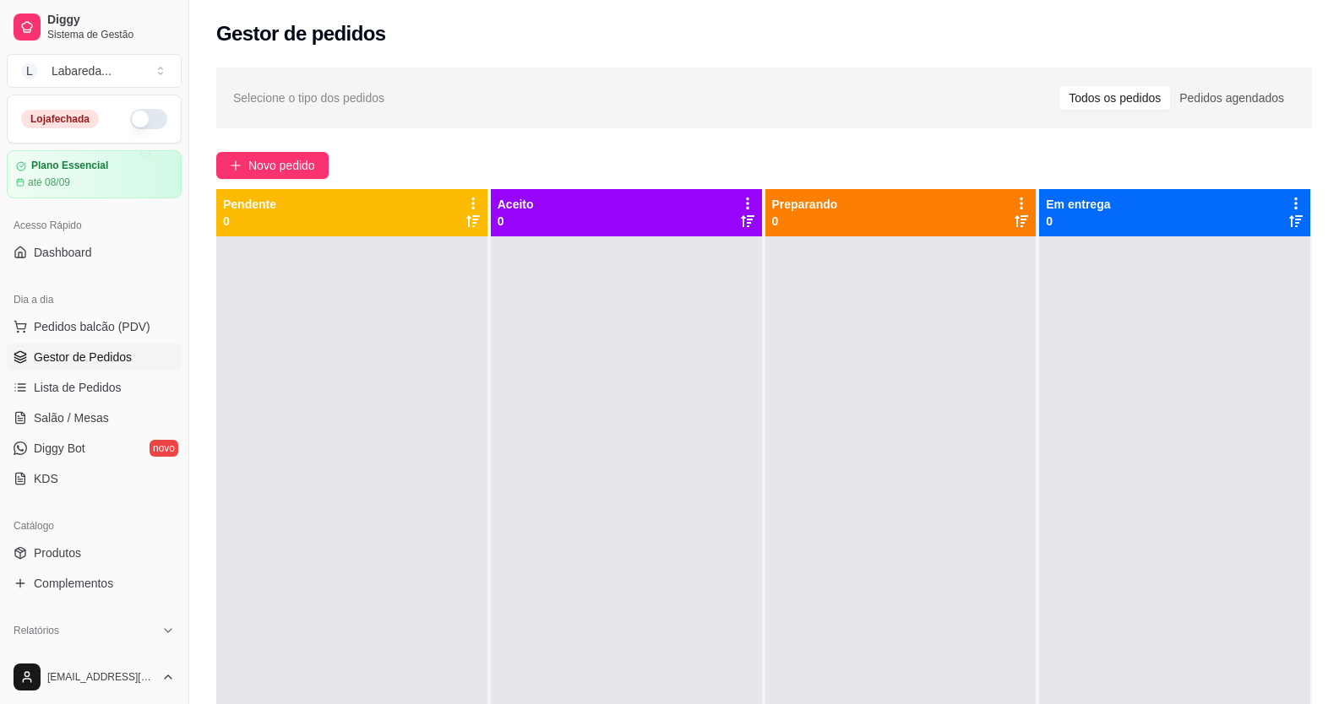
scroll to position [173, 0]
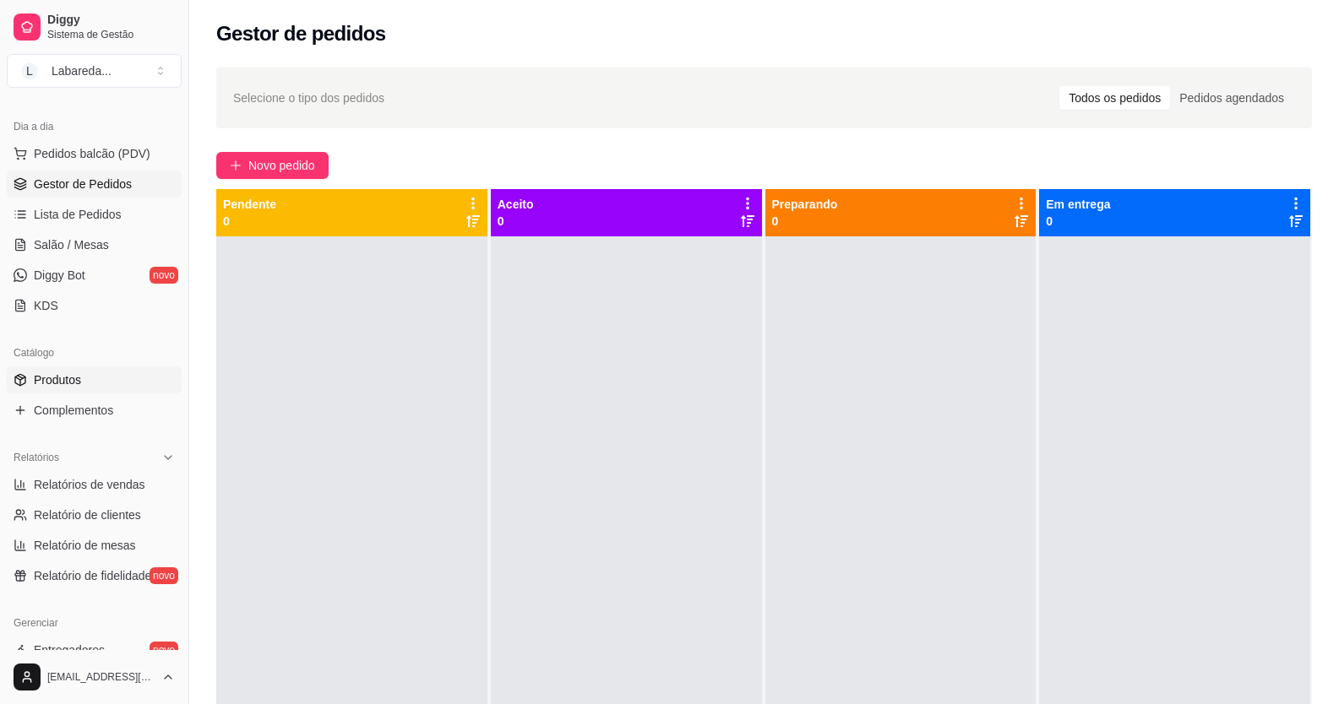
click at [93, 387] on link "Produtos" at bounding box center [94, 380] width 175 height 27
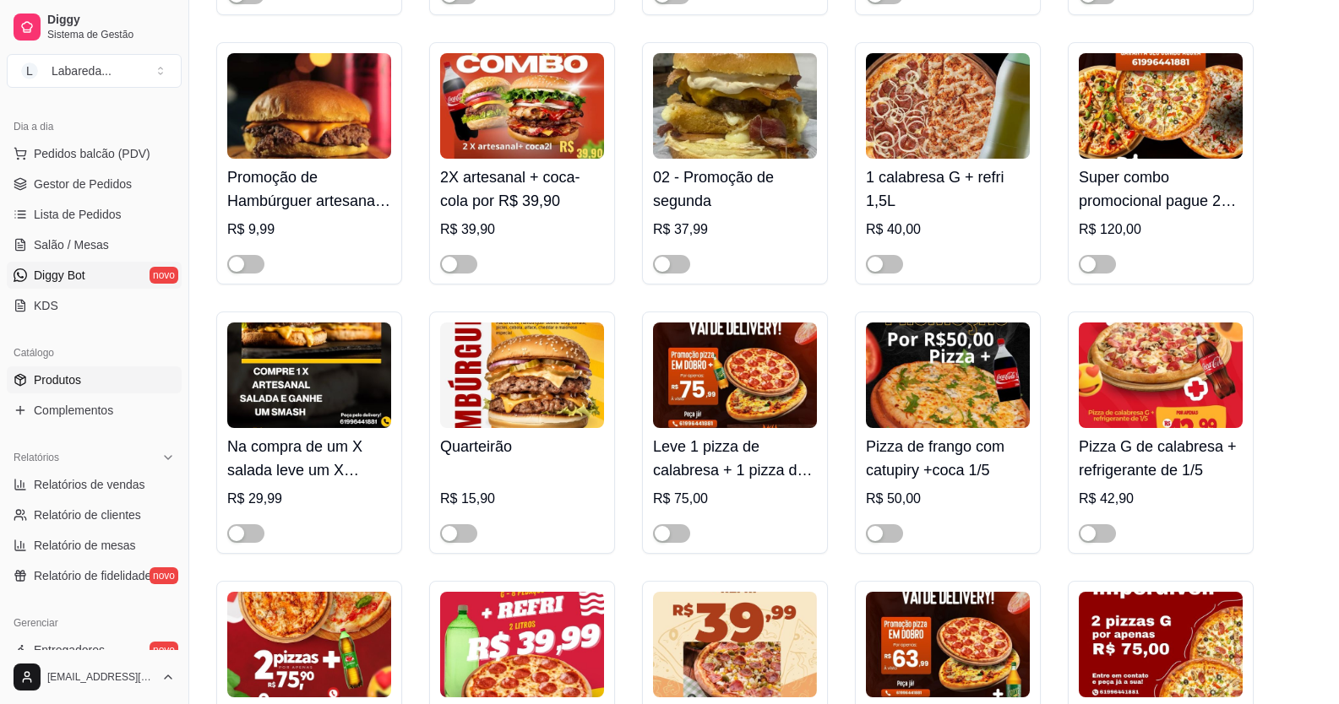
scroll to position [338, 0]
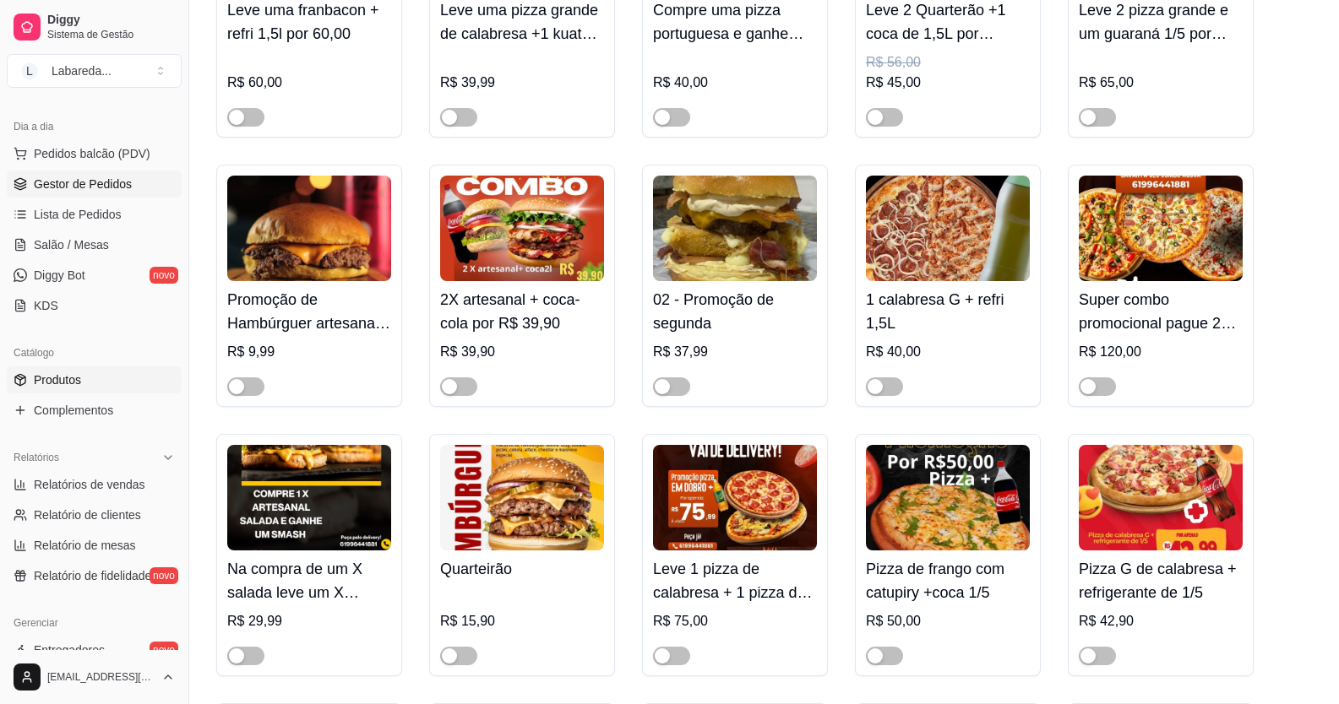
click at [95, 188] on span "Gestor de Pedidos" at bounding box center [83, 184] width 98 height 17
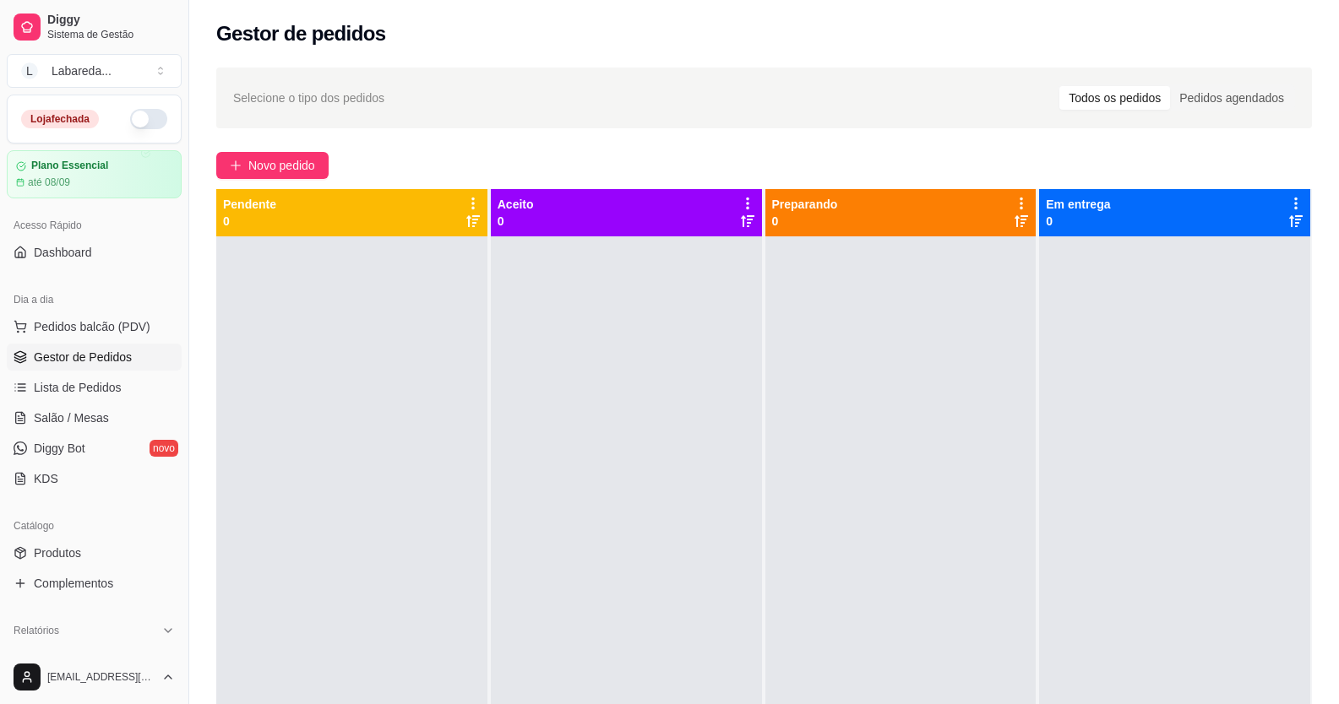
drag, startPoint x: 564, startPoint y: 386, endPoint x: 483, endPoint y: 649, distance: 275.7
click at [483, 649] on div at bounding box center [351, 588] width 271 height 704
click at [239, 166] on icon "plus" at bounding box center [236, 166] width 12 height 12
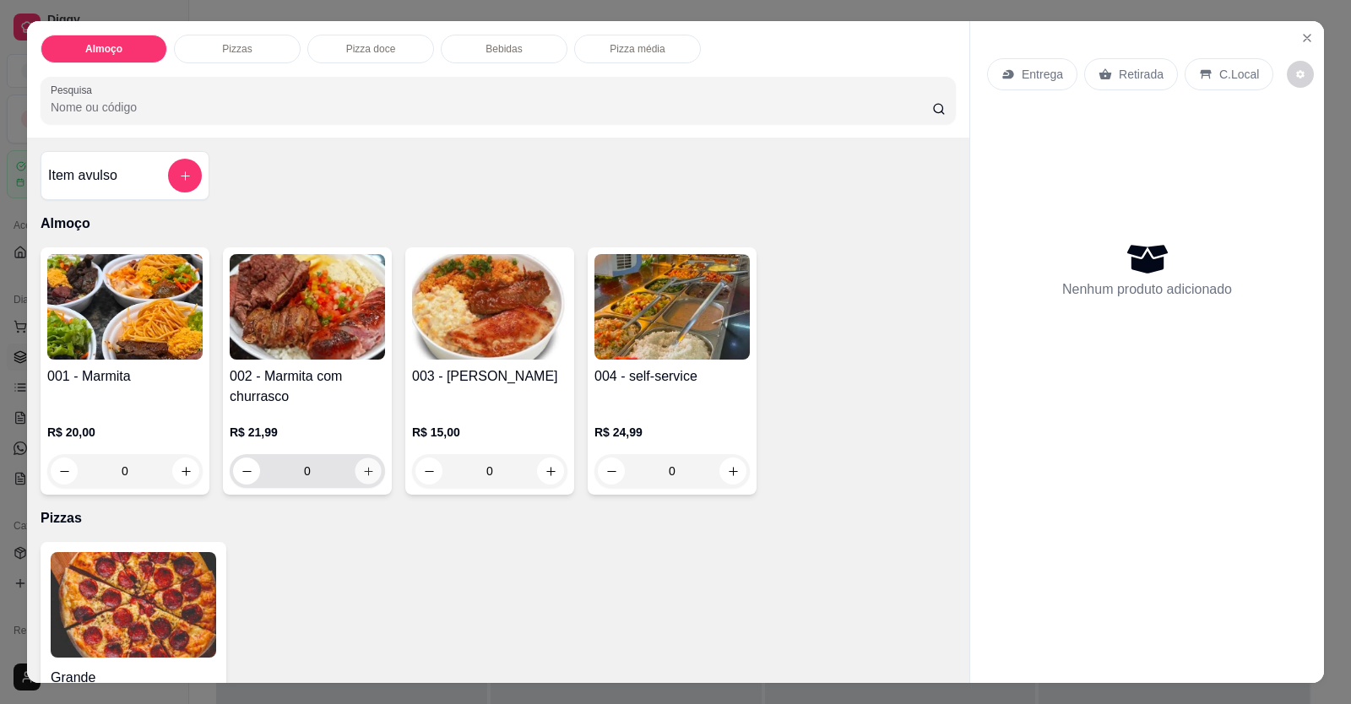
click at [364, 468] on icon "increase-product-quantity" at bounding box center [368, 471] width 8 height 8
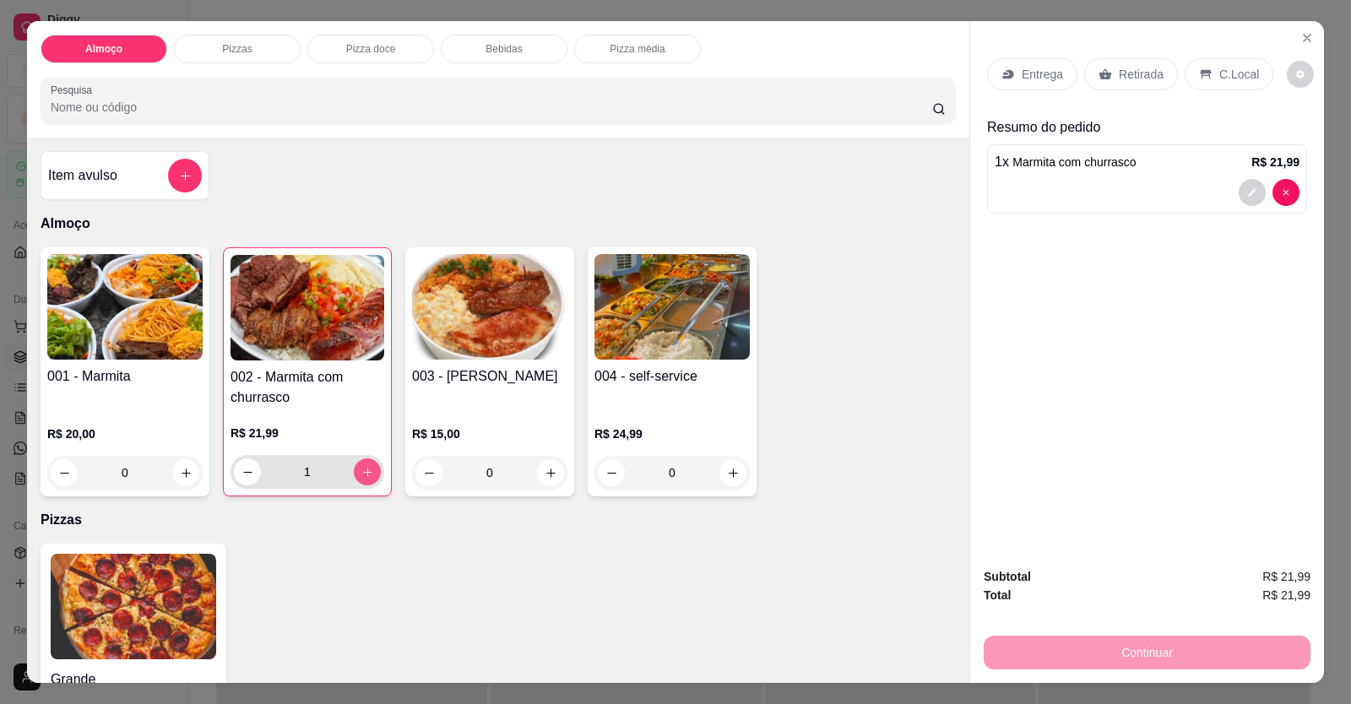
click at [362, 468] on icon "increase-product-quantity" at bounding box center [367, 472] width 13 height 13
type input "2"
click at [1035, 78] on p "Entrega" at bounding box center [1042, 74] width 41 height 17
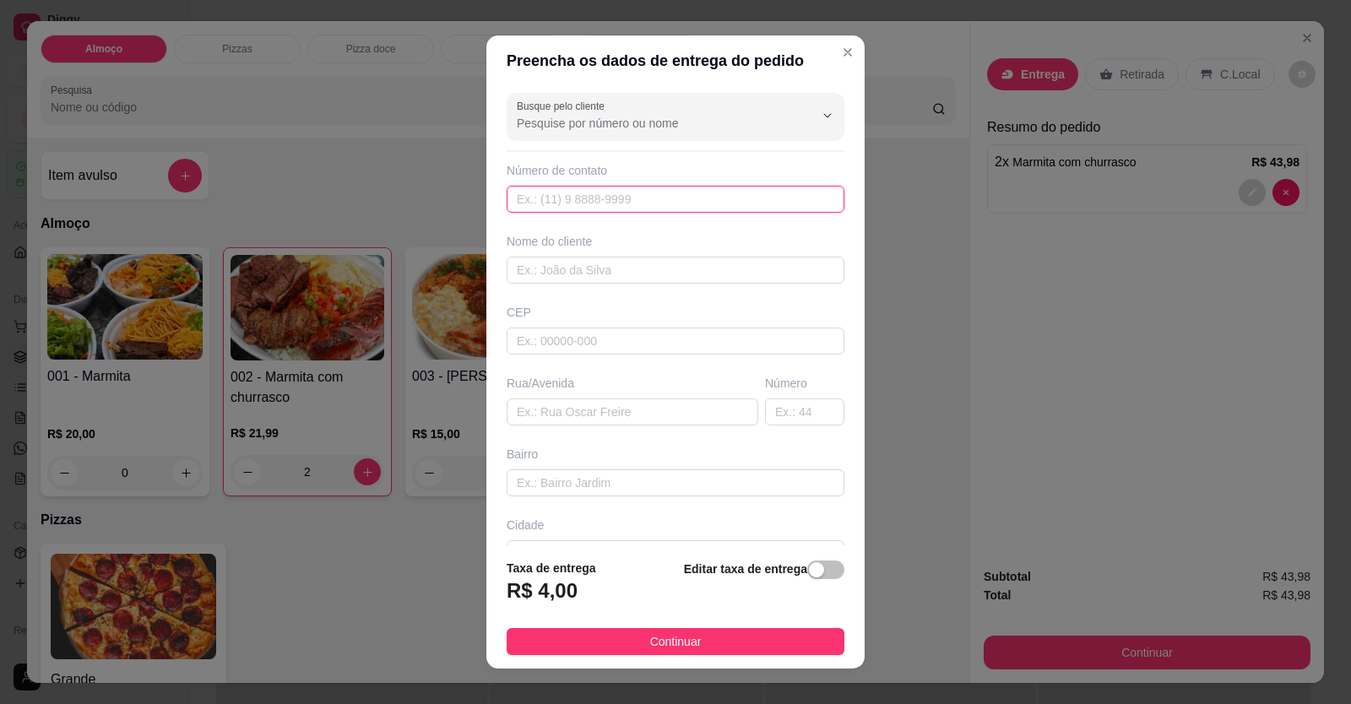
click at [726, 204] on input "text" at bounding box center [676, 199] width 338 height 27
type input "[PHONE_NUMBER]"
click at [740, 277] on input "text" at bounding box center [676, 270] width 338 height 27
click at [727, 273] on input "text" at bounding box center [676, 270] width 338 height 27
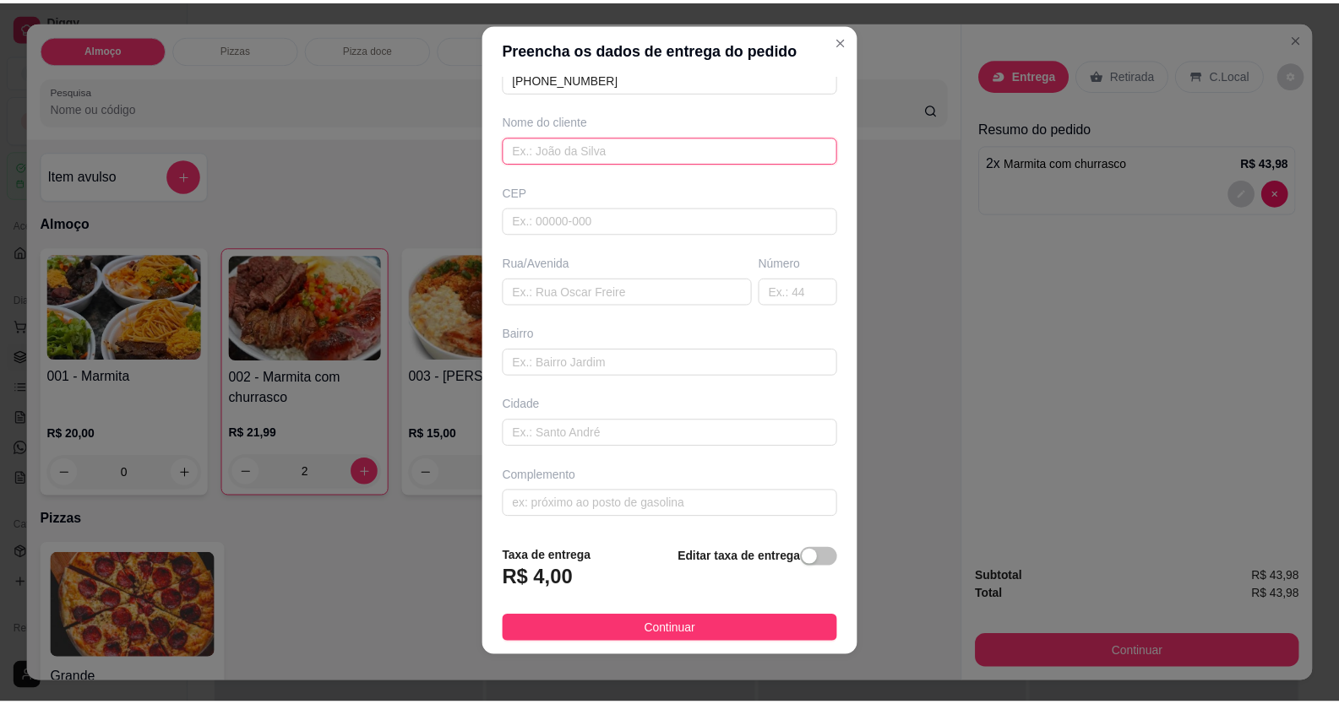
scroll to position [19, 0]
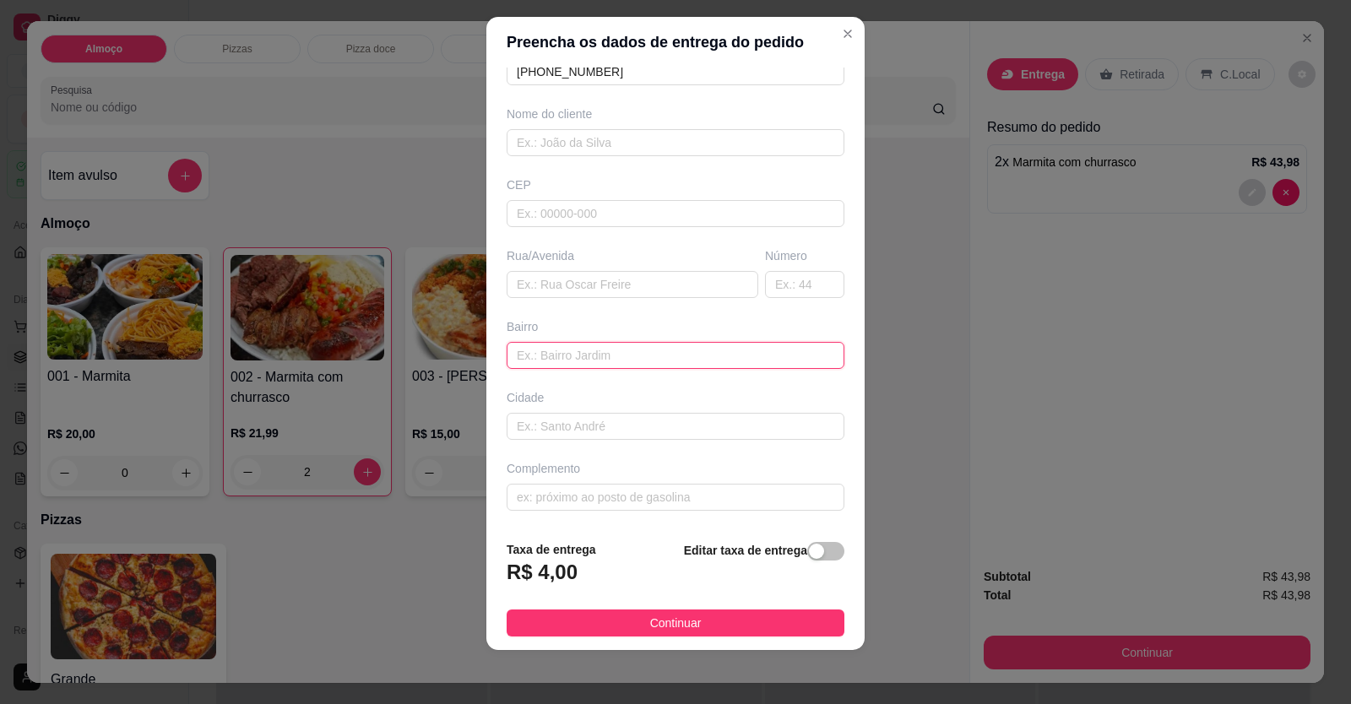
click at [589, 350] on input "text" at bounding box center [676, 355] width 338 height 27
type input "RUA [PERSON_NAME]"
click at [786, 283] on input "text" at bounding box center [804, 284] width 79 height 27
type input "15"
click at [535, 281] on input "text" at bounding box center [633, 284] width 252 height 27
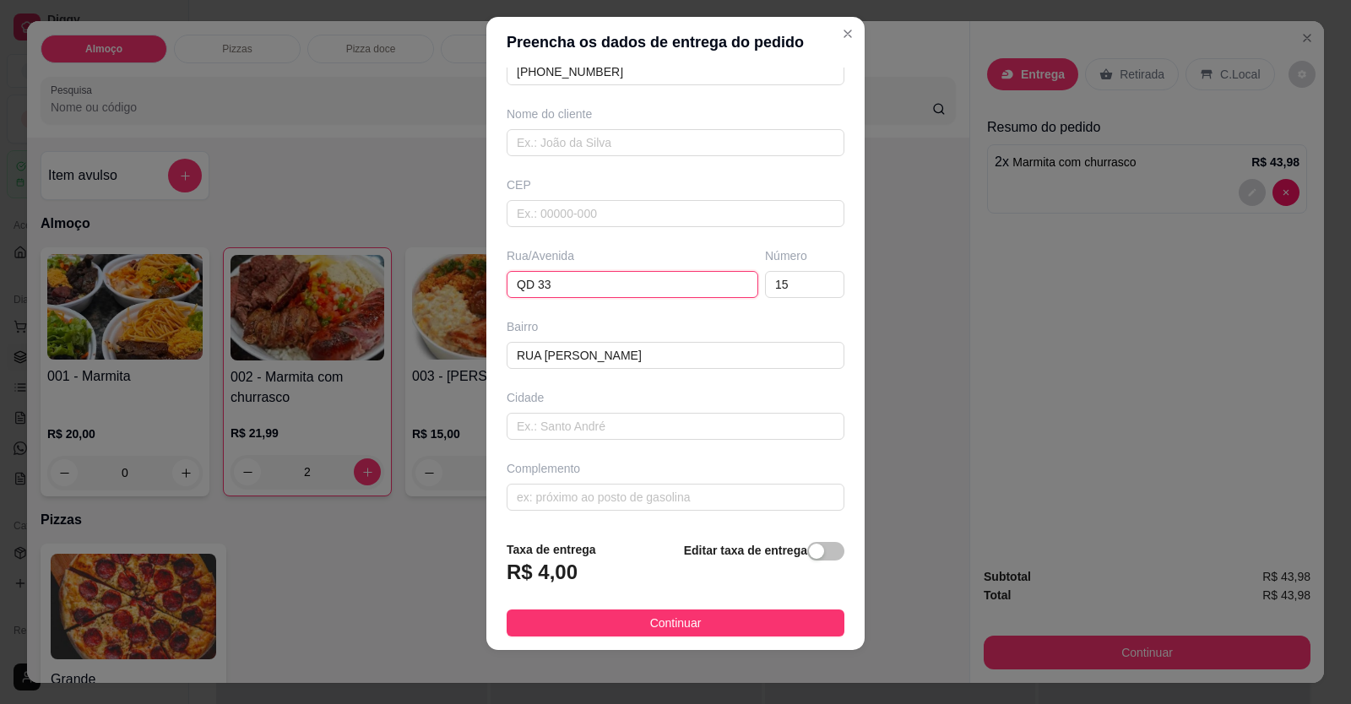
type input "QD 33"
click at [687, 448] on div "Busque pelo cliente Número de contato [PHONE_NUMBER] Nome do cliente CEP Rua/[G…" at bounding box center [675, 298] width 378 height 460
drag, startPoint x: 677, startPoint y: 405, endPoint x: 682, endPoint y: 414, distance: 9.8
click at [677, 408] on div "Cidade" at bounding box center [675, 414] width 345 height 51
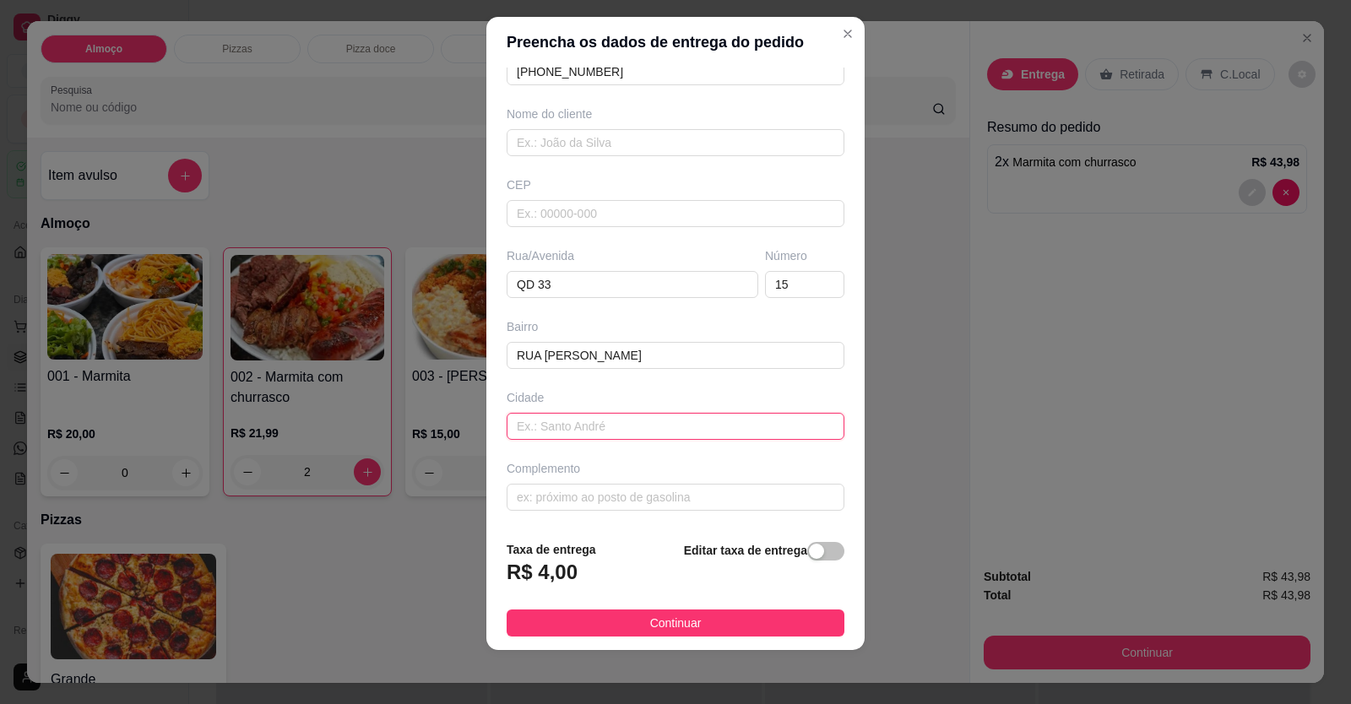
drag, startPoint x: 683, startPoint y: 414, endPoint x: 683, endPoint y: 423, distance: 9.3
click at [683, 416] on input "text" at bounding box center [676, 426] width 338 height 27
type input "JARDUM [US_STATE]"
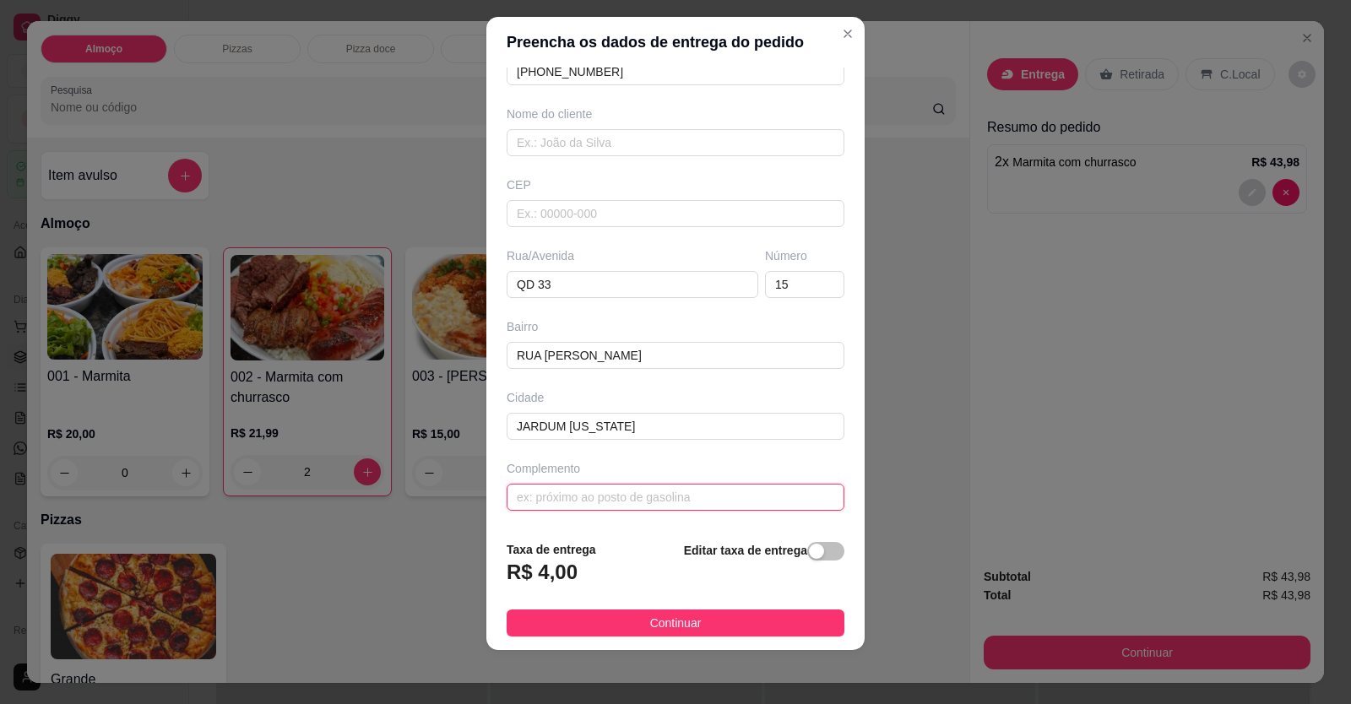
click at [715, 507] on input "text" at bounding box center [676, 497] width 338 height 27
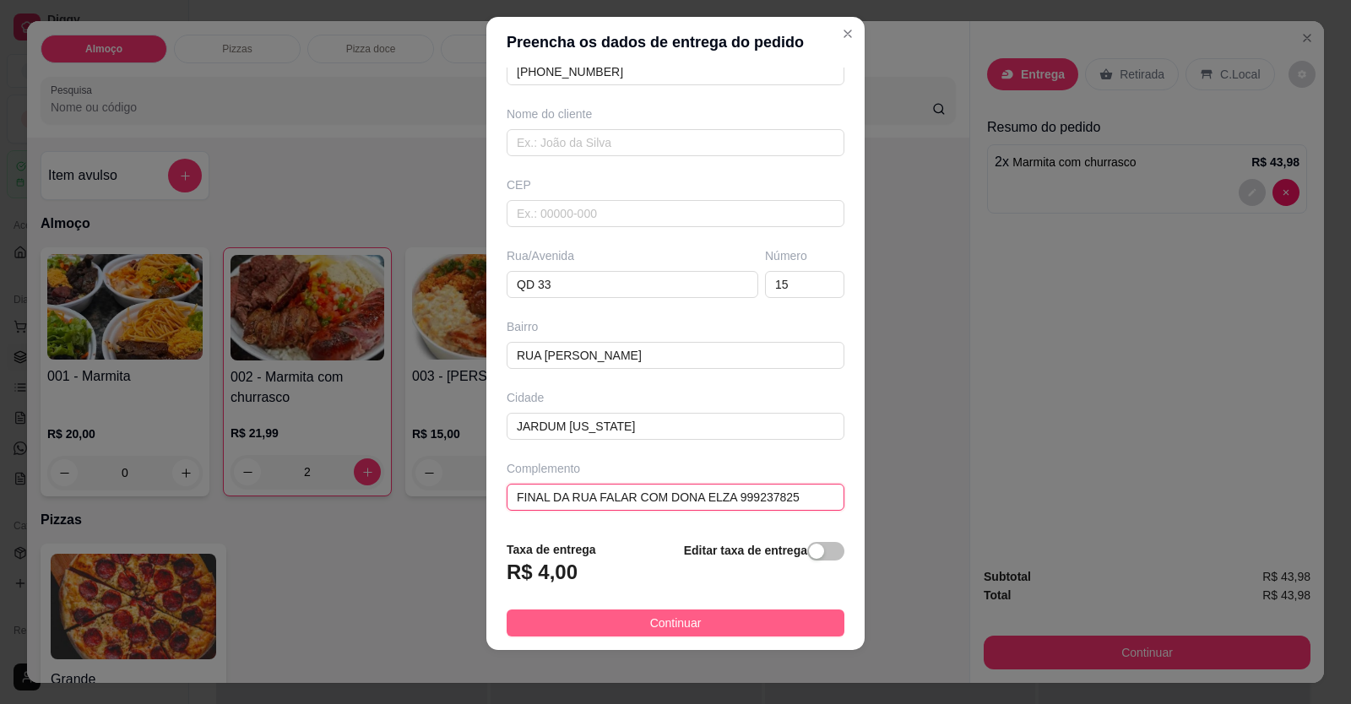
type input "FINAL DA RUA FALAR COM DONA ELZA 999237825"
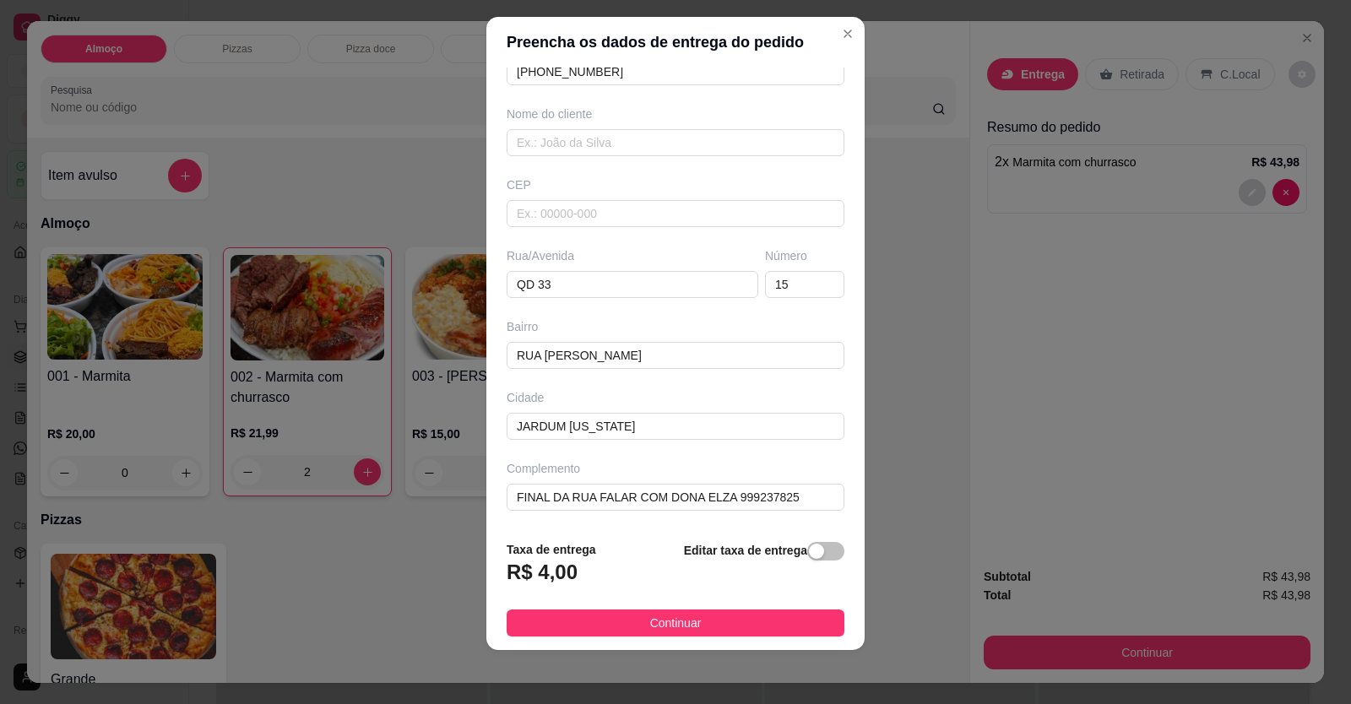
click at [601, 622] on button "Continuar" at bounding box center [676, 623] width 338 height 27
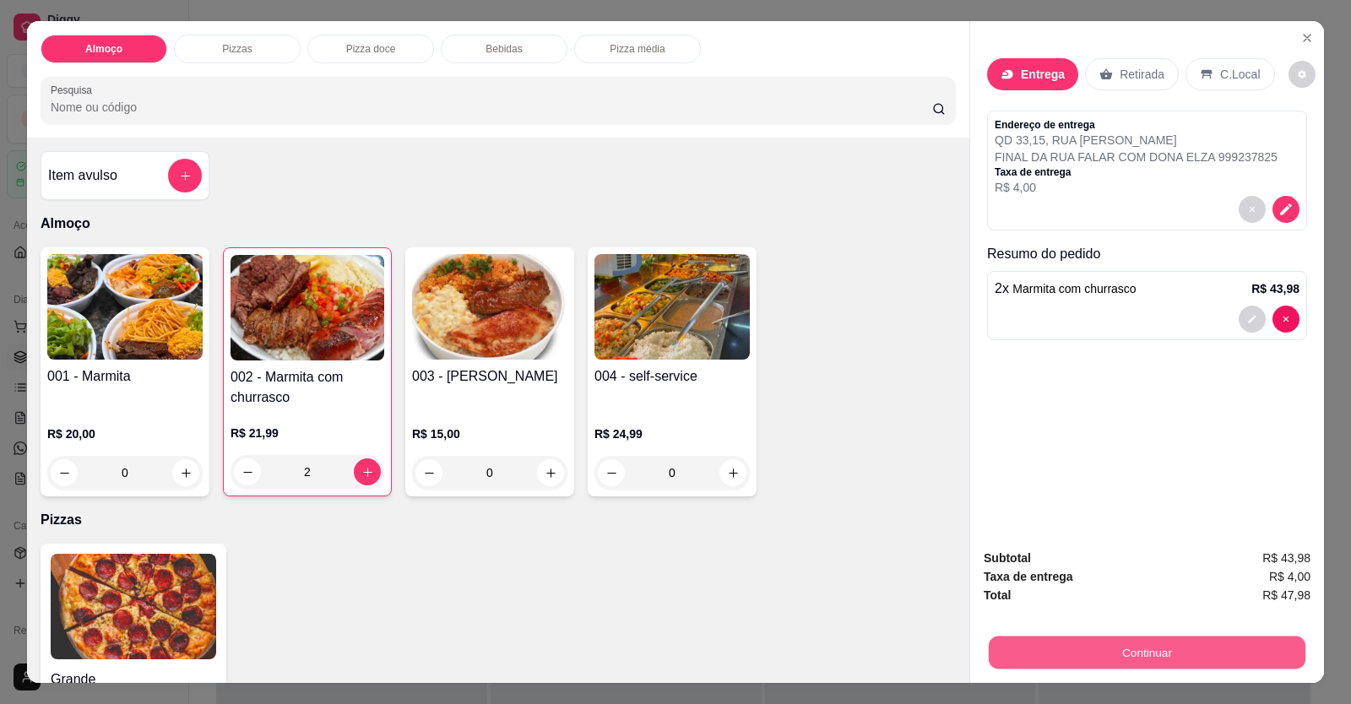
click at [1141, 642] on button "Continuar" at bounding box center [1147, 653] width 317 height 33
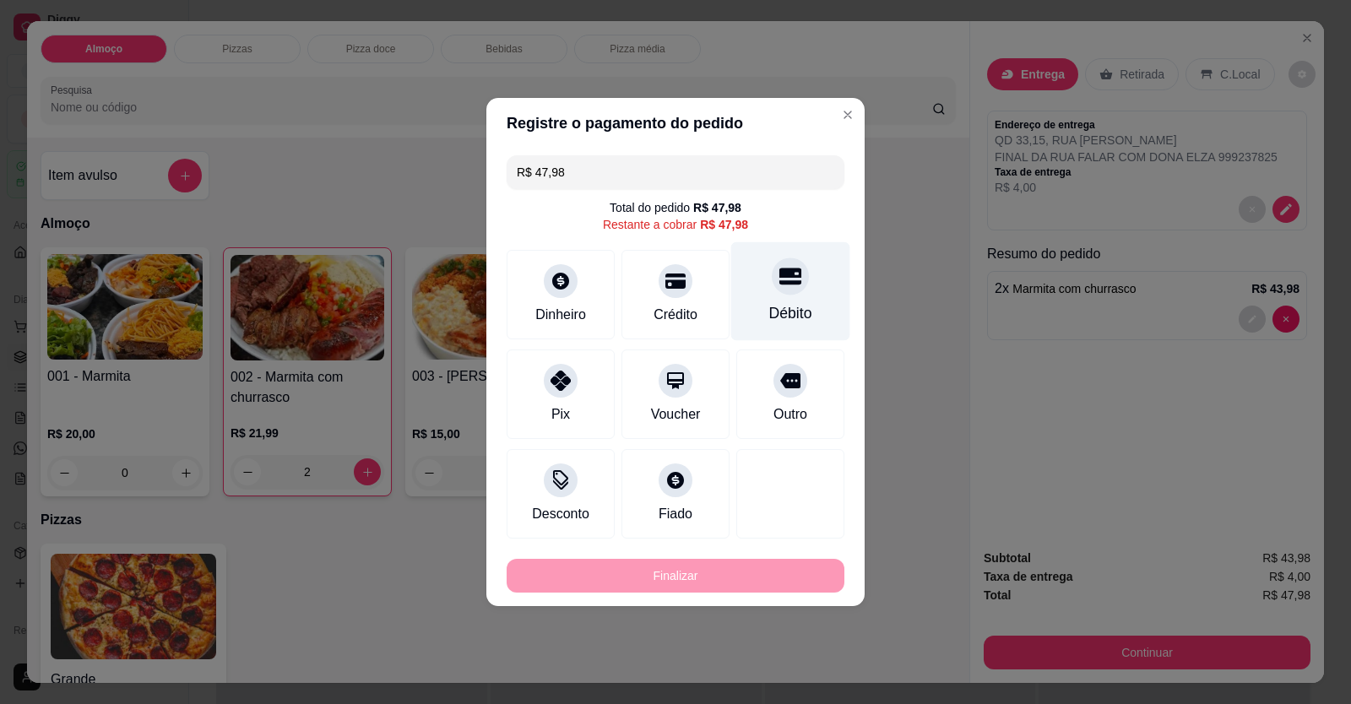
drag, startPoint x: 780, startPoint y: 295, endPoint x: 774, endPoint y: 355, distance: 60.2
click at [780, 294] on div at bounding box center [790, 276] width 37 height 37
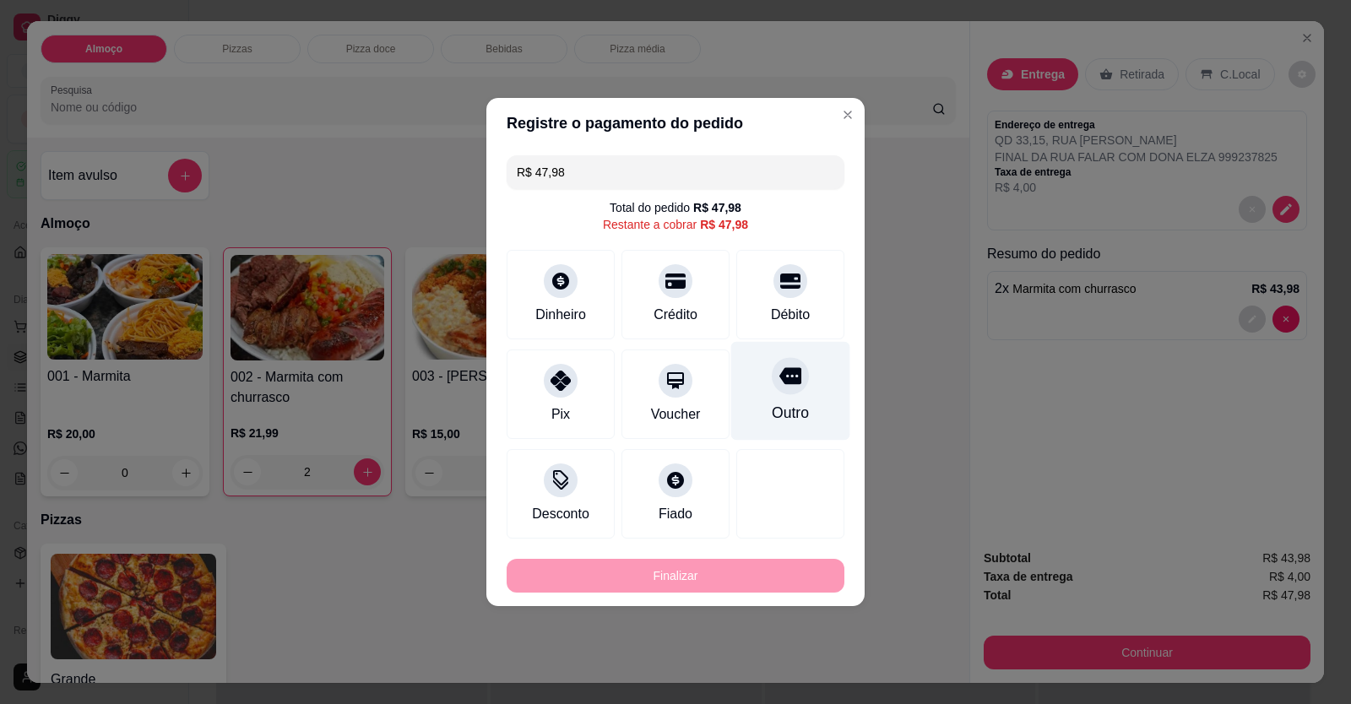
type input "R$ 0,00"
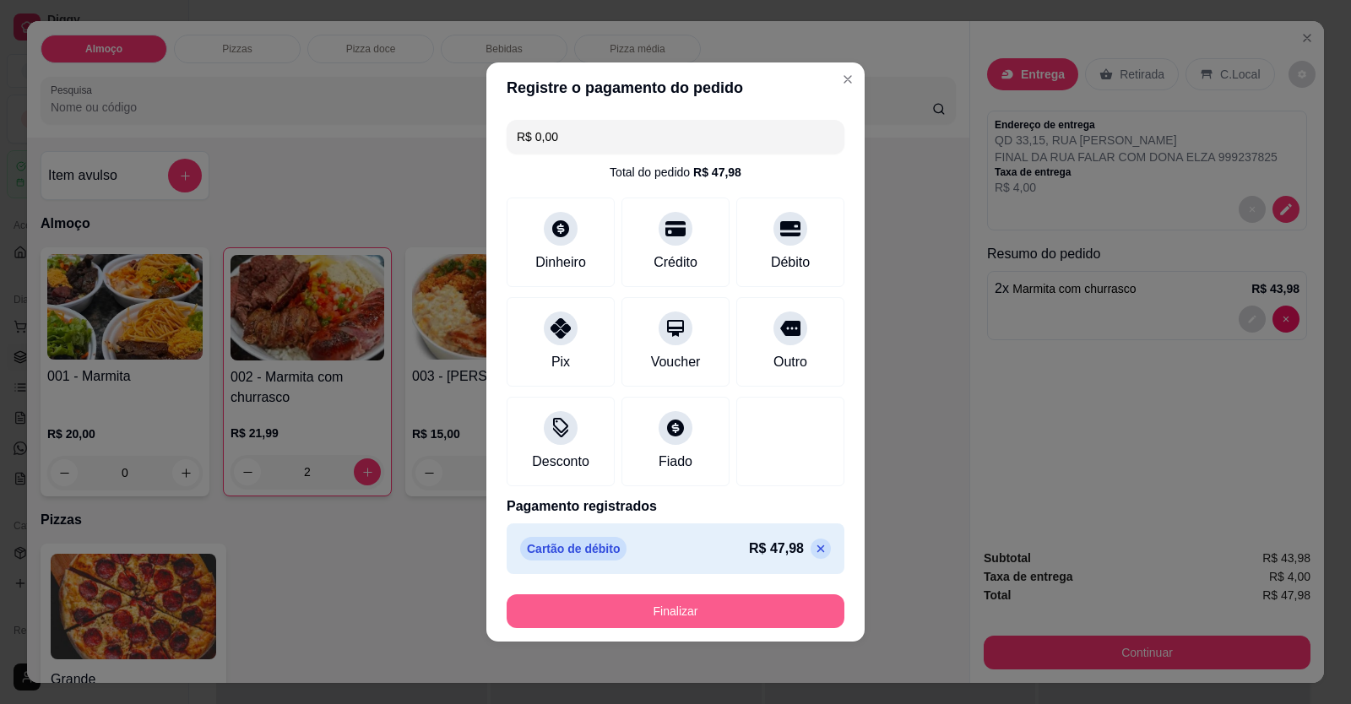
click at [752, 606] on button "Finalizar" at bounding box center [676, 612] width 338 height 34
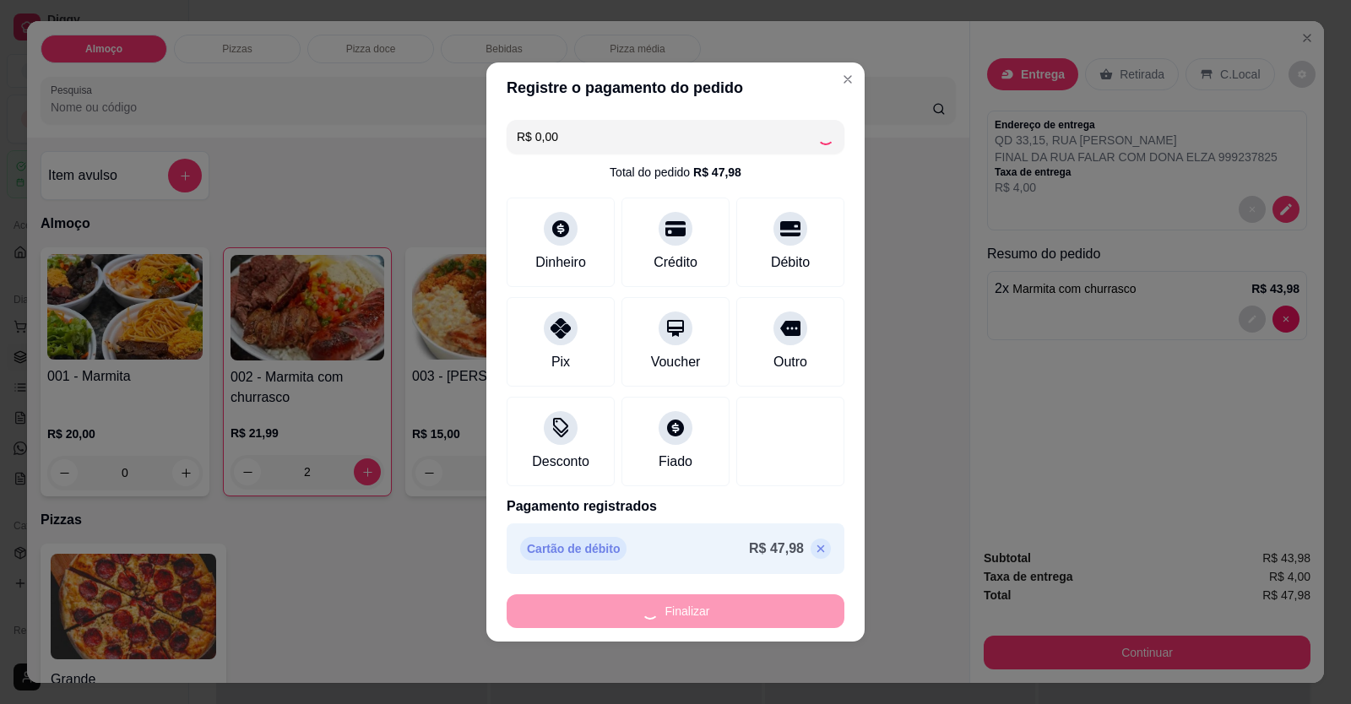
type input "0"
type input "-R$ 47,98"
